Goal: Task Accomplishment & Management: Manage account settings

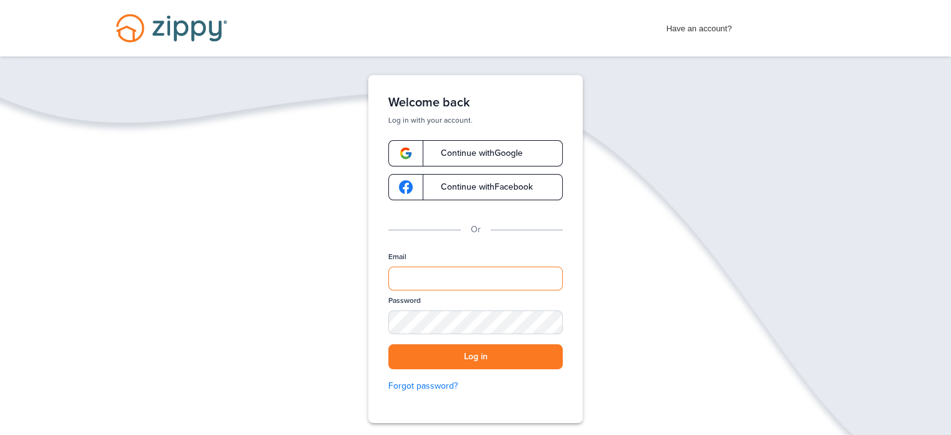
type input "**********"
click at [458, 358] on button "Log in" at bounding box center [475, 357] width 174 height 26
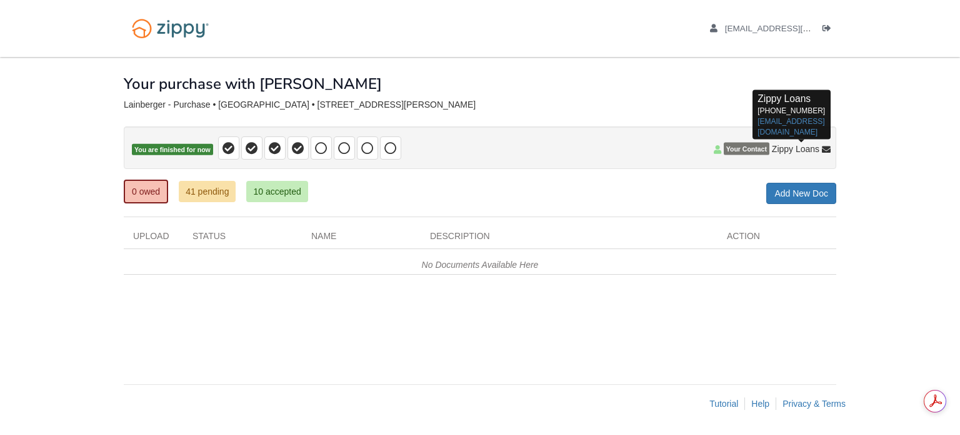
click at [815, 148] on span "Zippy Loans" at bounding box center [796, 149] width 48 height 13
click at [828, 149] on icon at bounding box center [826, 150] width 9 height 9
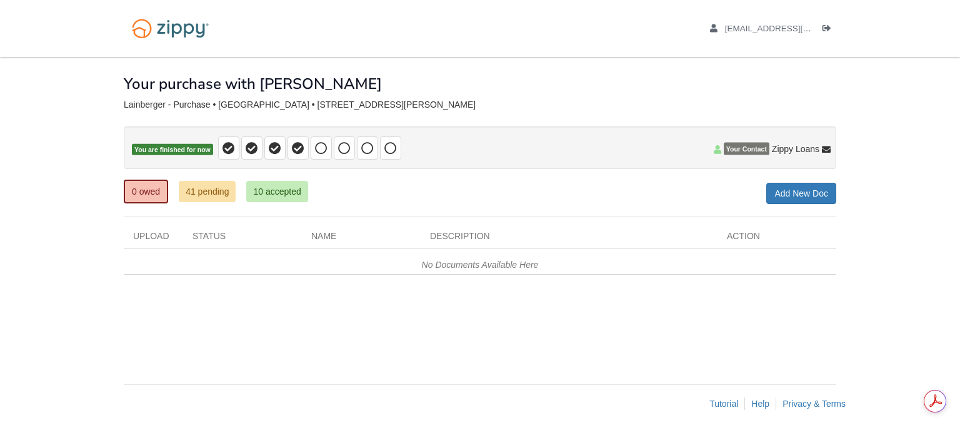
click at [760, 151] on span "Your Contact" at bounding box center [747, 149] width 46 height 13
click at [718, 148] on icon at bounding box center [718, 149] width 8 height 9
click at [718, 149] on icon at bounding box center [718, 149] width 8 height 9
click at [820, 24] on ul "[EMAIL_ADDRESS][DOMAIN_NAME] Logout" at bounding box center [767, 29] width 140 height 12
click at [825, 28] on icon "Log out" at bounding box center [827, 28] width 9 height 9
